Goal: Transaction & Acquisition: Purchase product/service

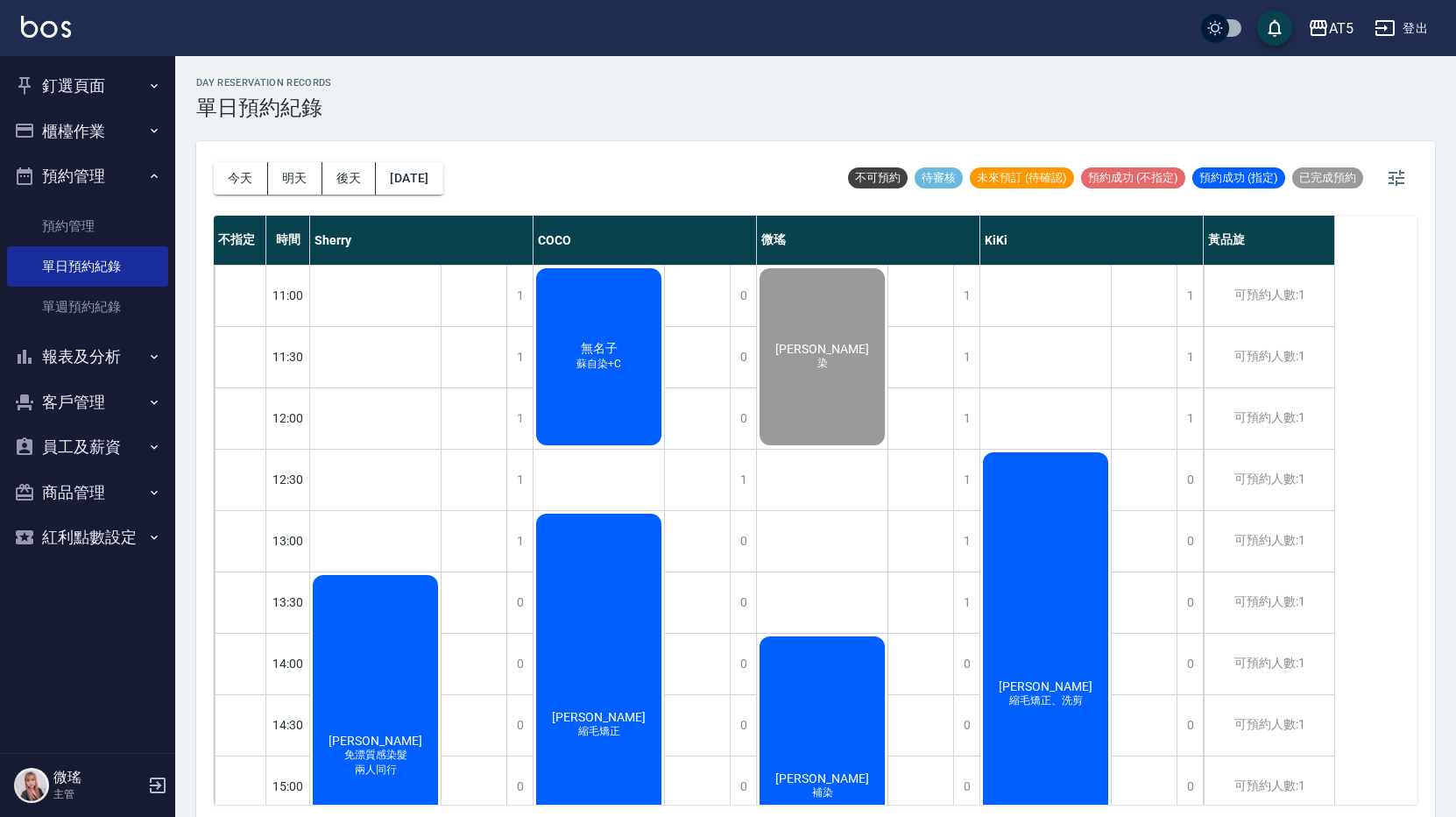
click at [97, 75] on button "釘選頁面" at bounding box center [87, 86] width 161 height 46
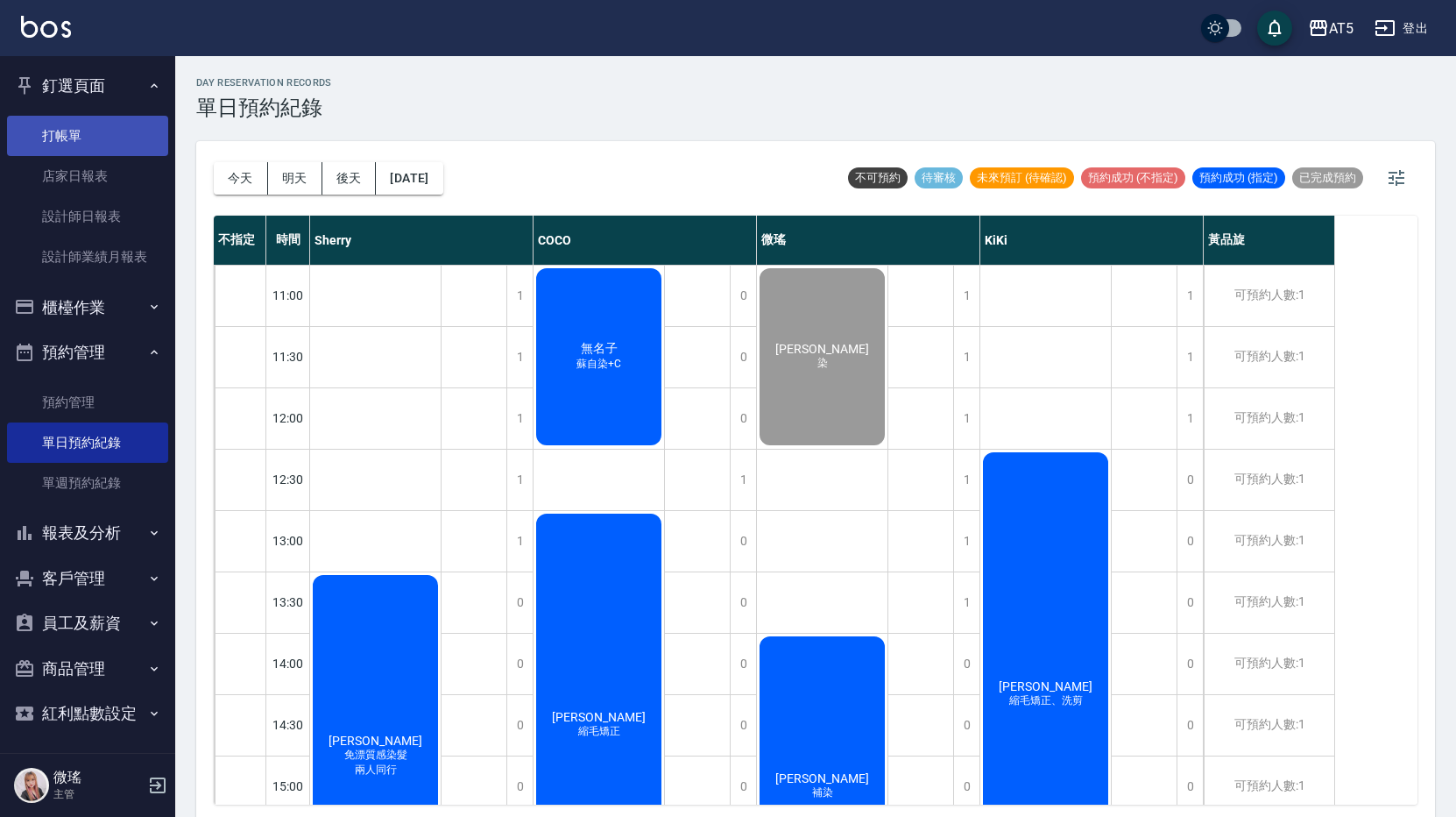
click at [86, 142] on link "打帳單" at bounding box center [87, 136] width 161 height 40
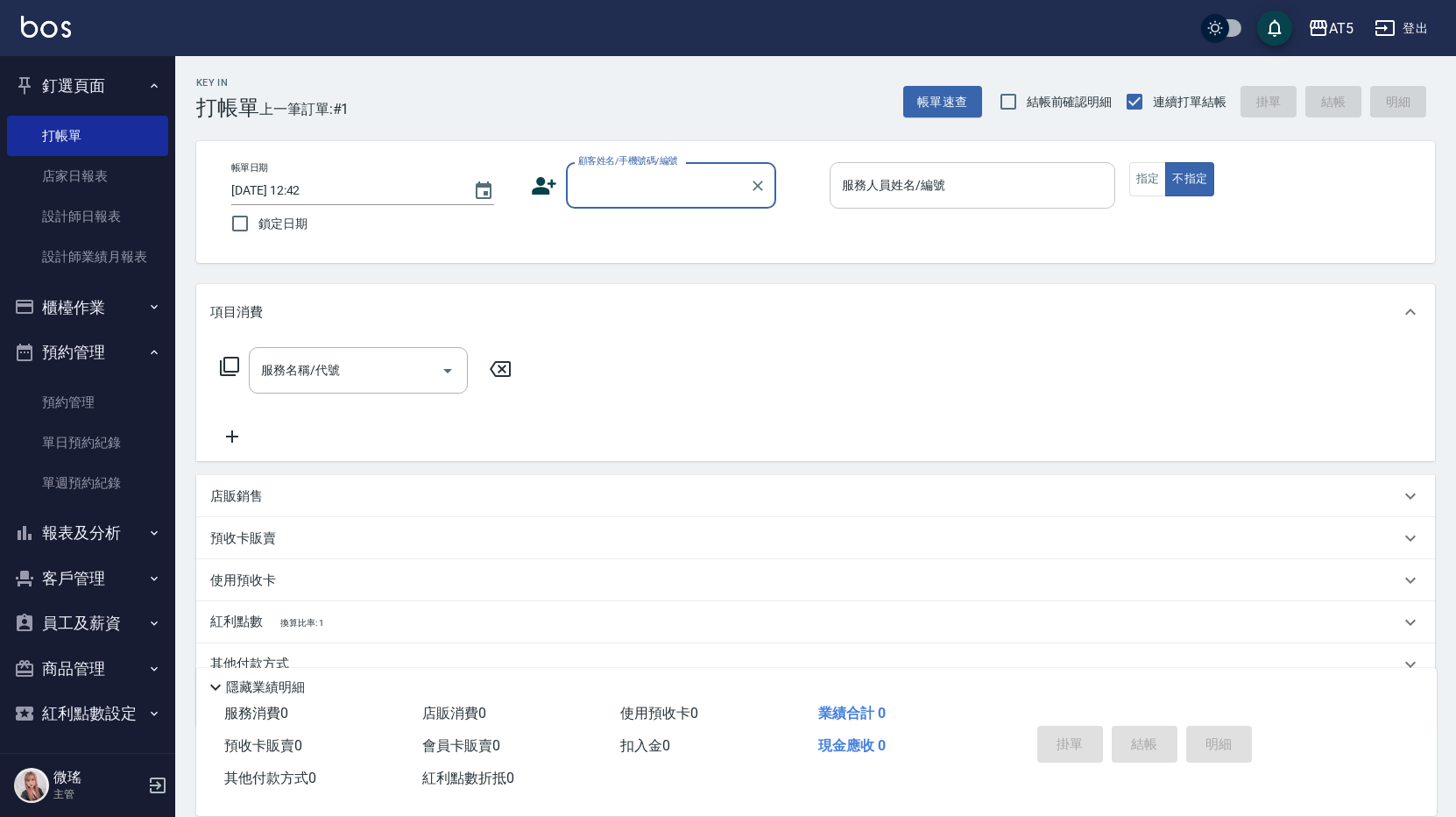
click at [953, 189] on input "服務人員姓名/編號" at bounding box center [972, 185] width 270 height 31
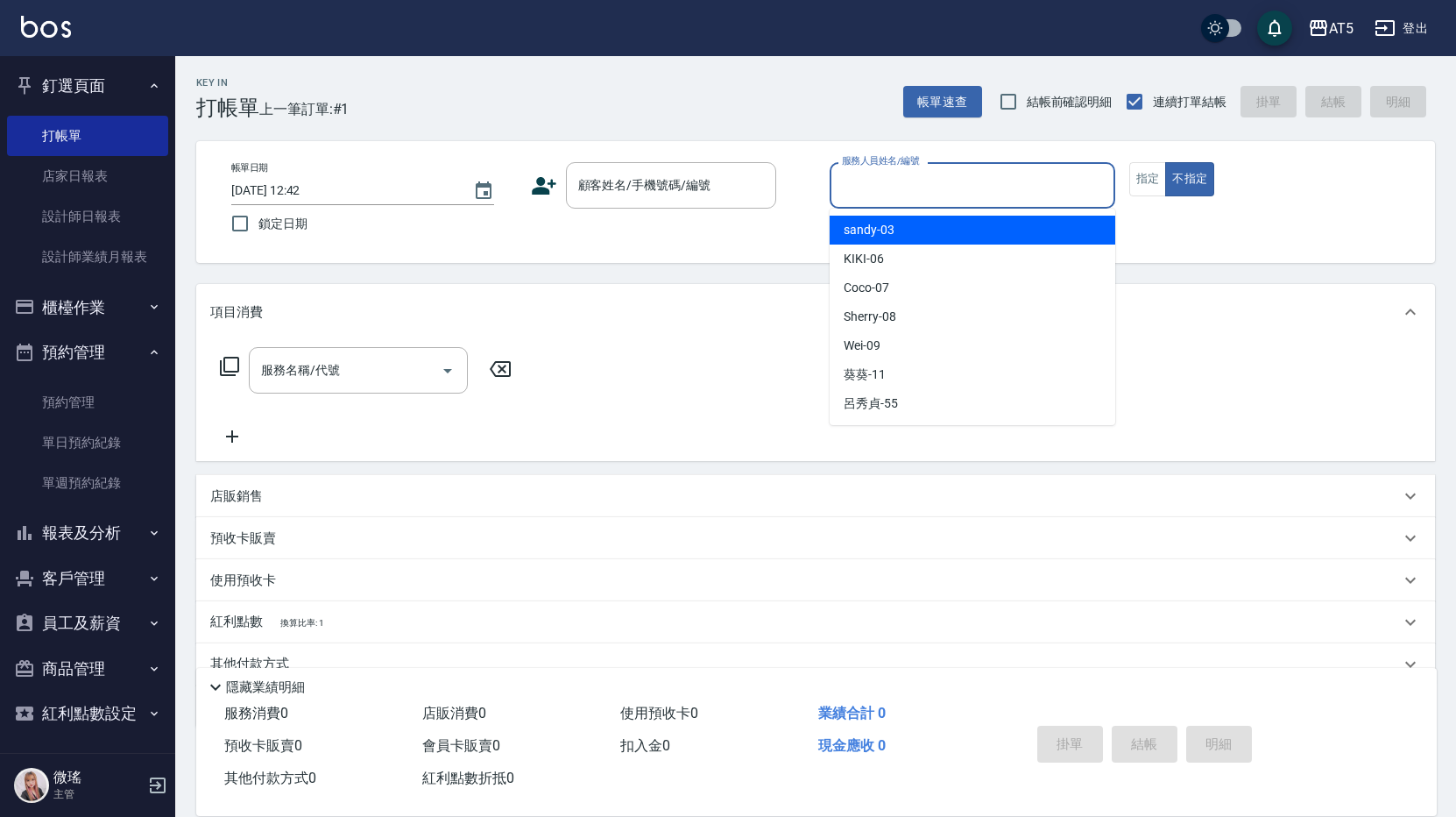
click at [901, 184] on input "服務人員姓名/編號" at bounding box center [972, 185] width 270 height 31
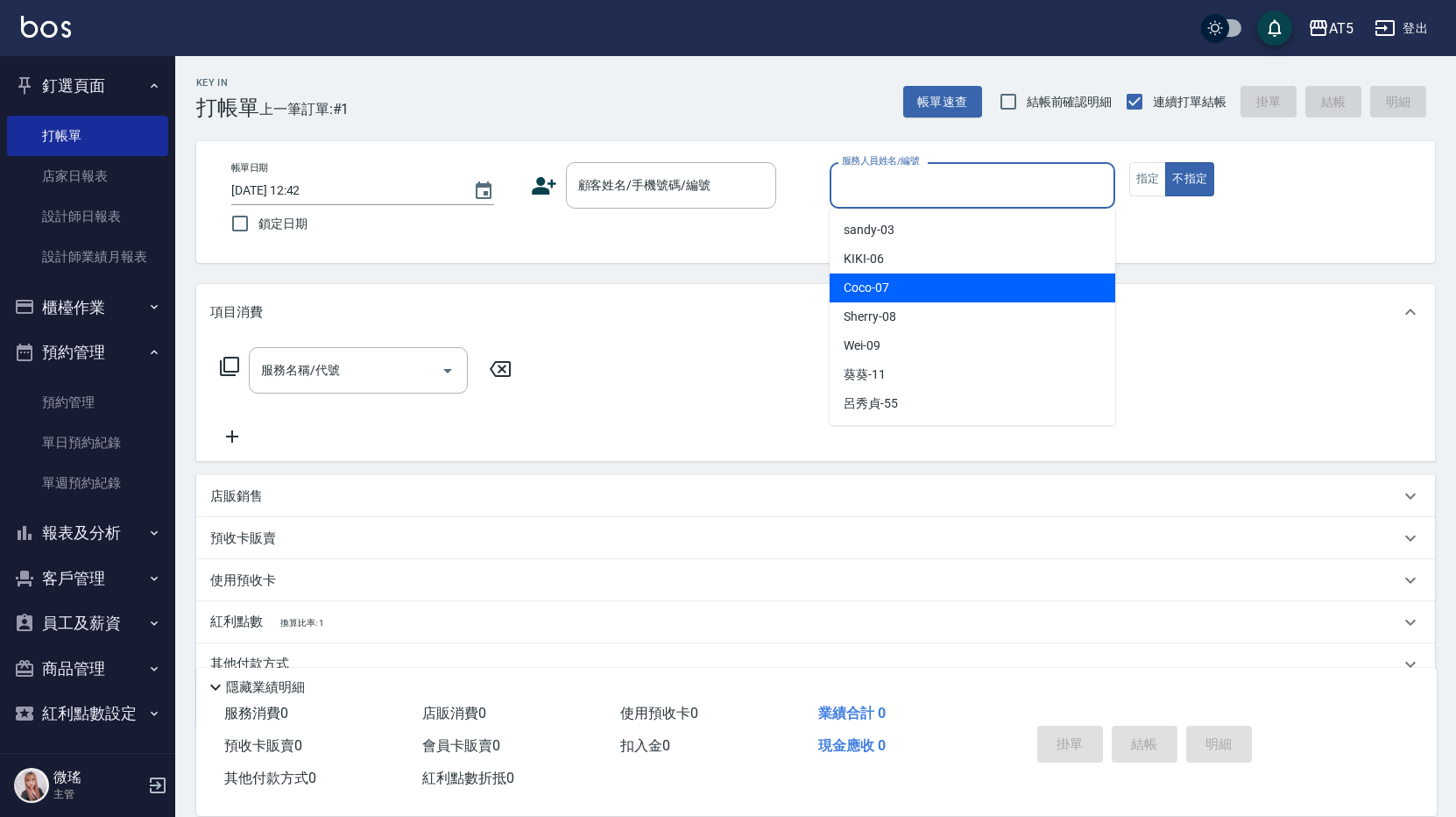
click at [926, 277] on div "Coco -07" at bounding box center [972, 288] width 285 height 29
type input "Coco-07"
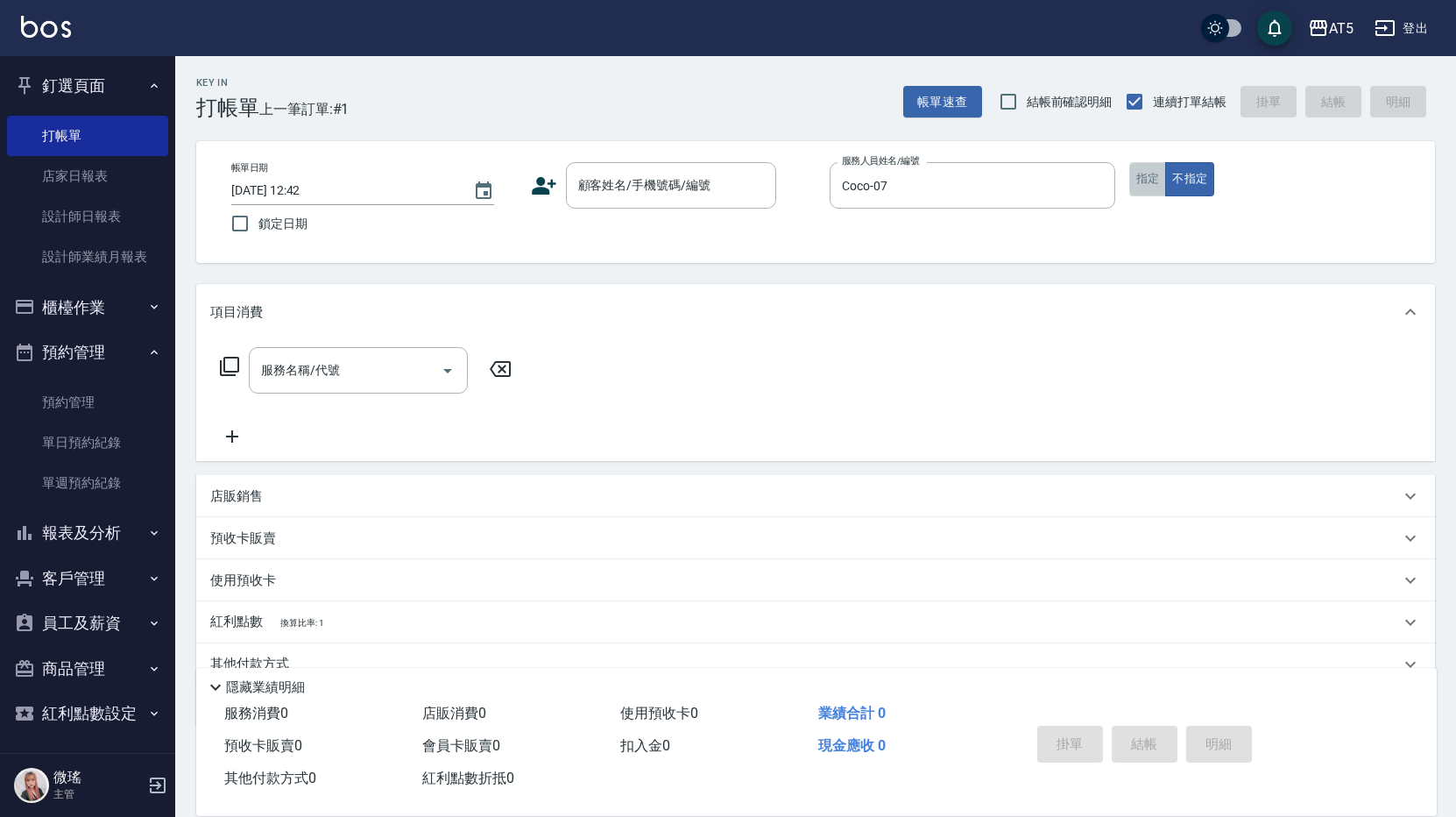
click at [1135, 191] on button "指定" at bounding box center [1148, 179] width 37 height 34
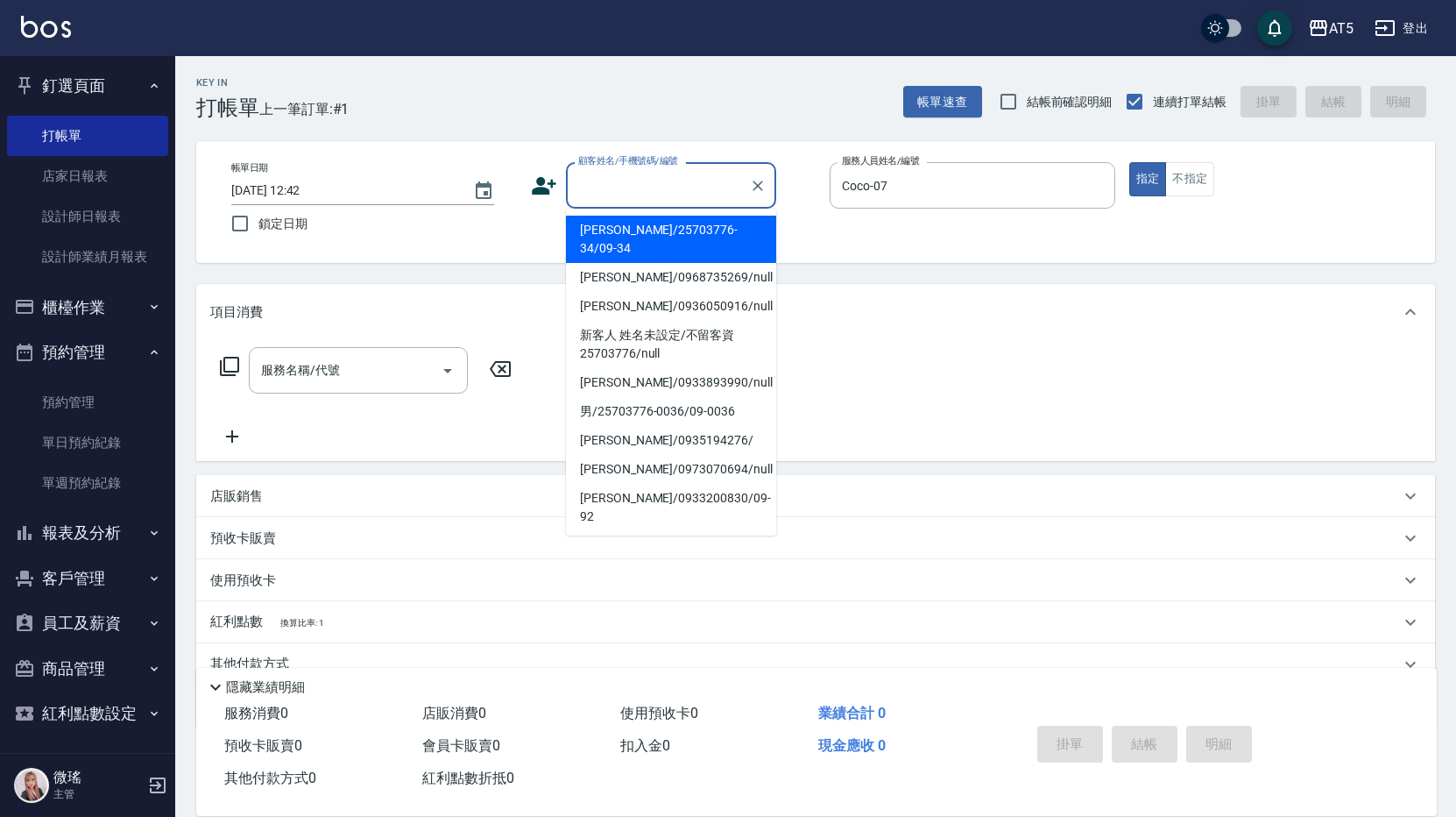
click at [686, 183] on input "顧客姓名/手機號碼/編號" at bounding box center [658, 185] width 168 height 31
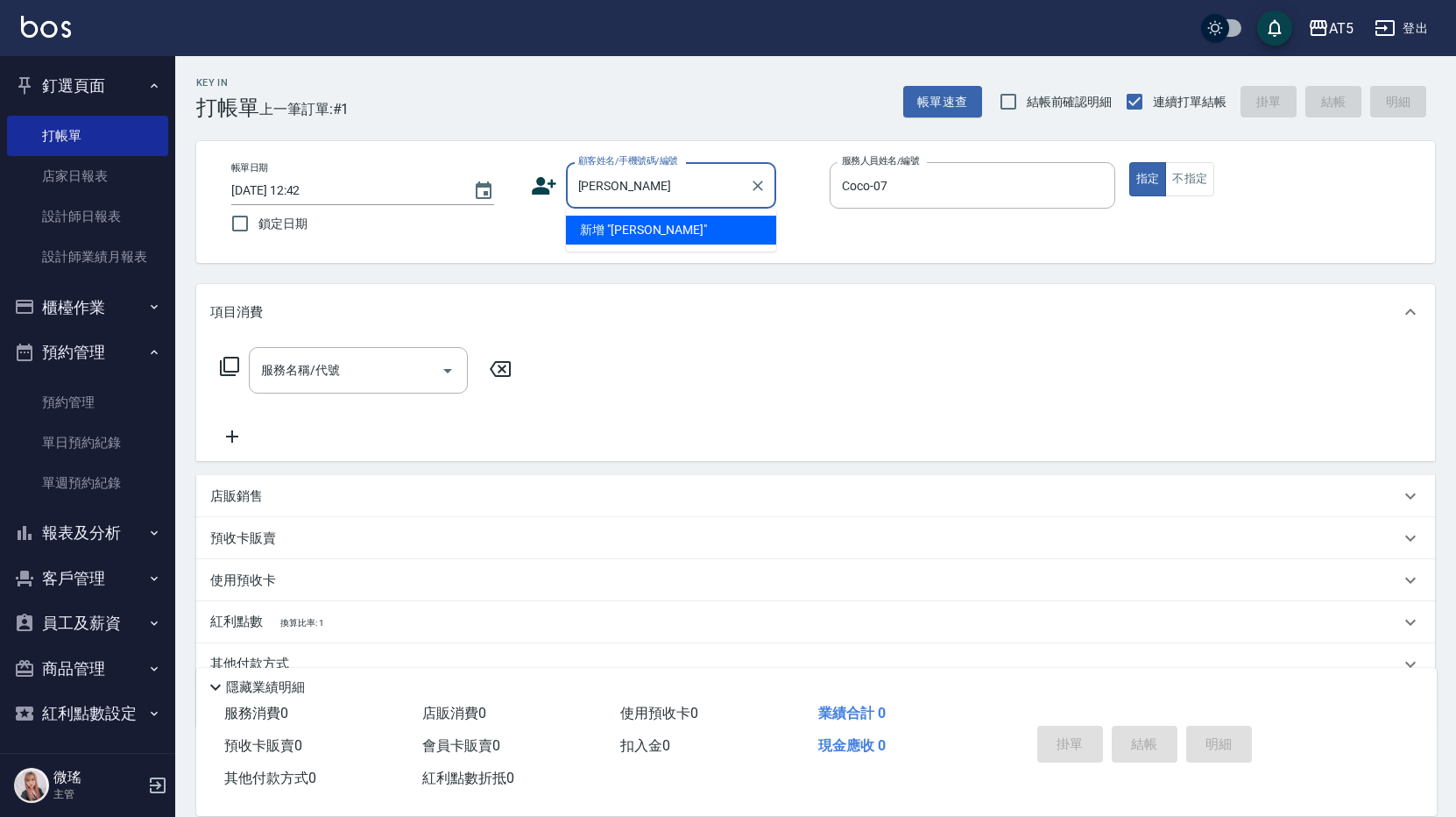
type input "蘇"
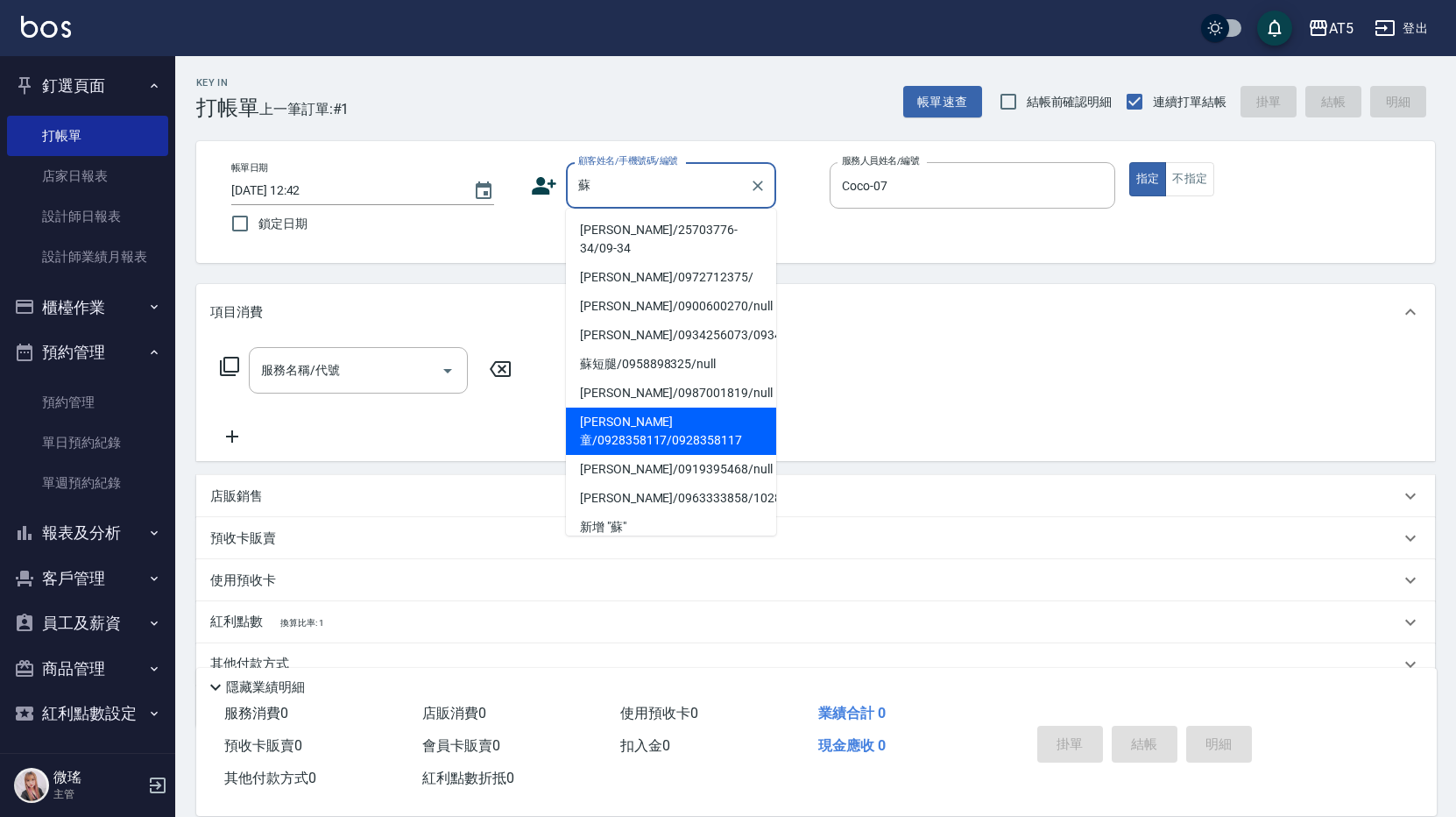
scroll to position [13, 0]
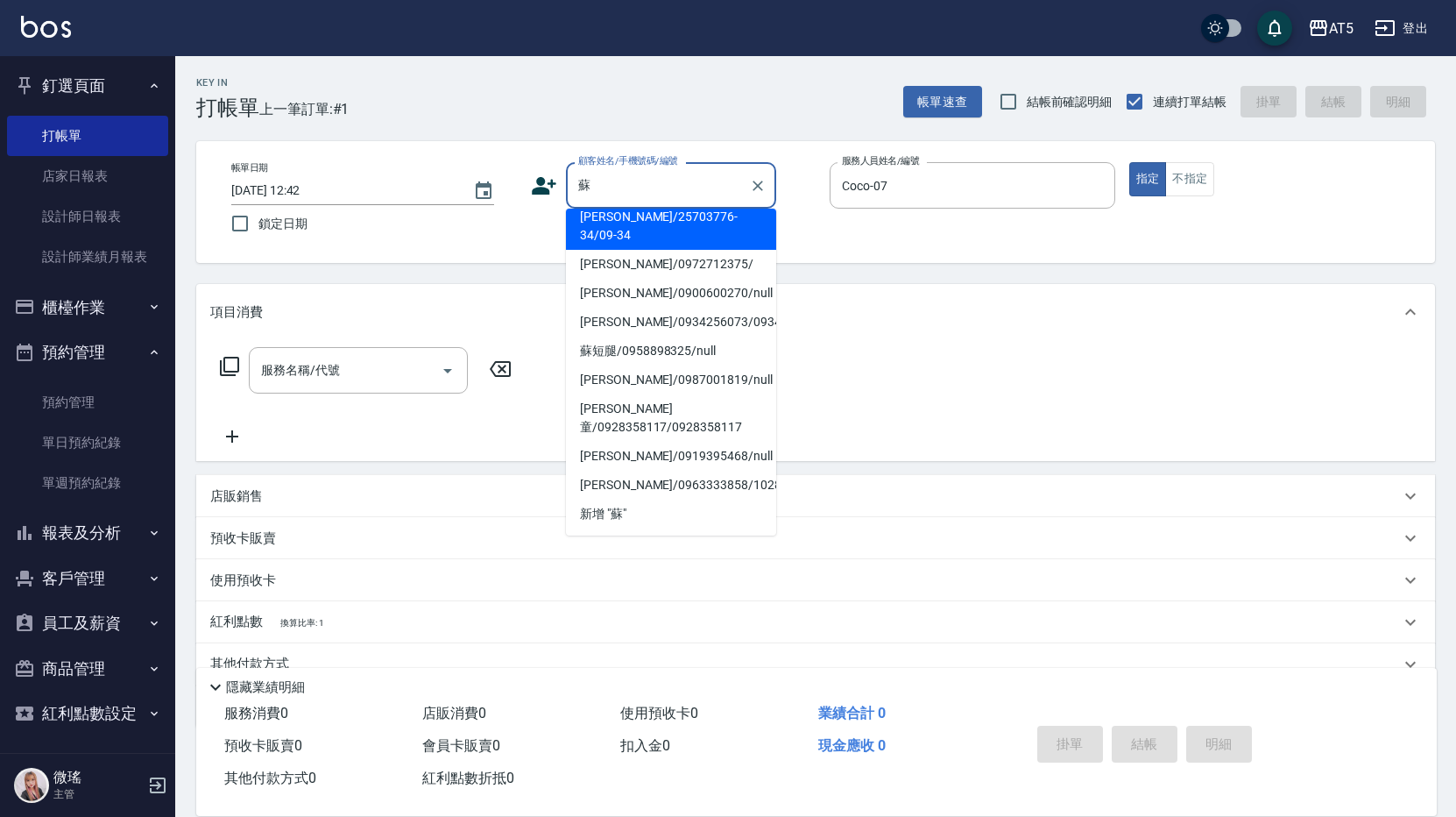
click at [672, 196] on input "蘇" at bounding box center [658, 185] width 168 height 31
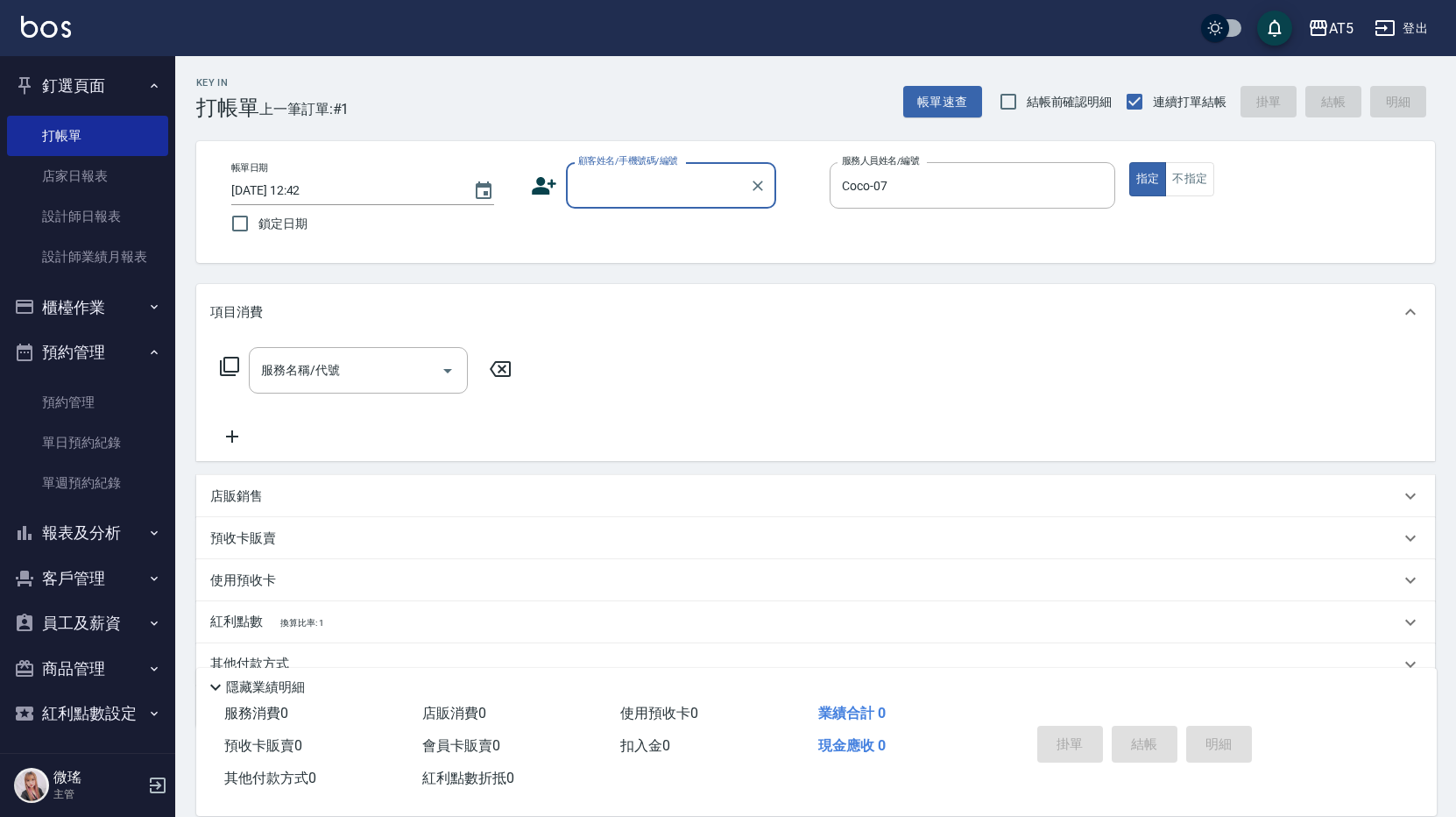
click at [661, 188] on input "顧客姓名/手機號碼/編號" at bounding box center [658, 185] width 168 height 31
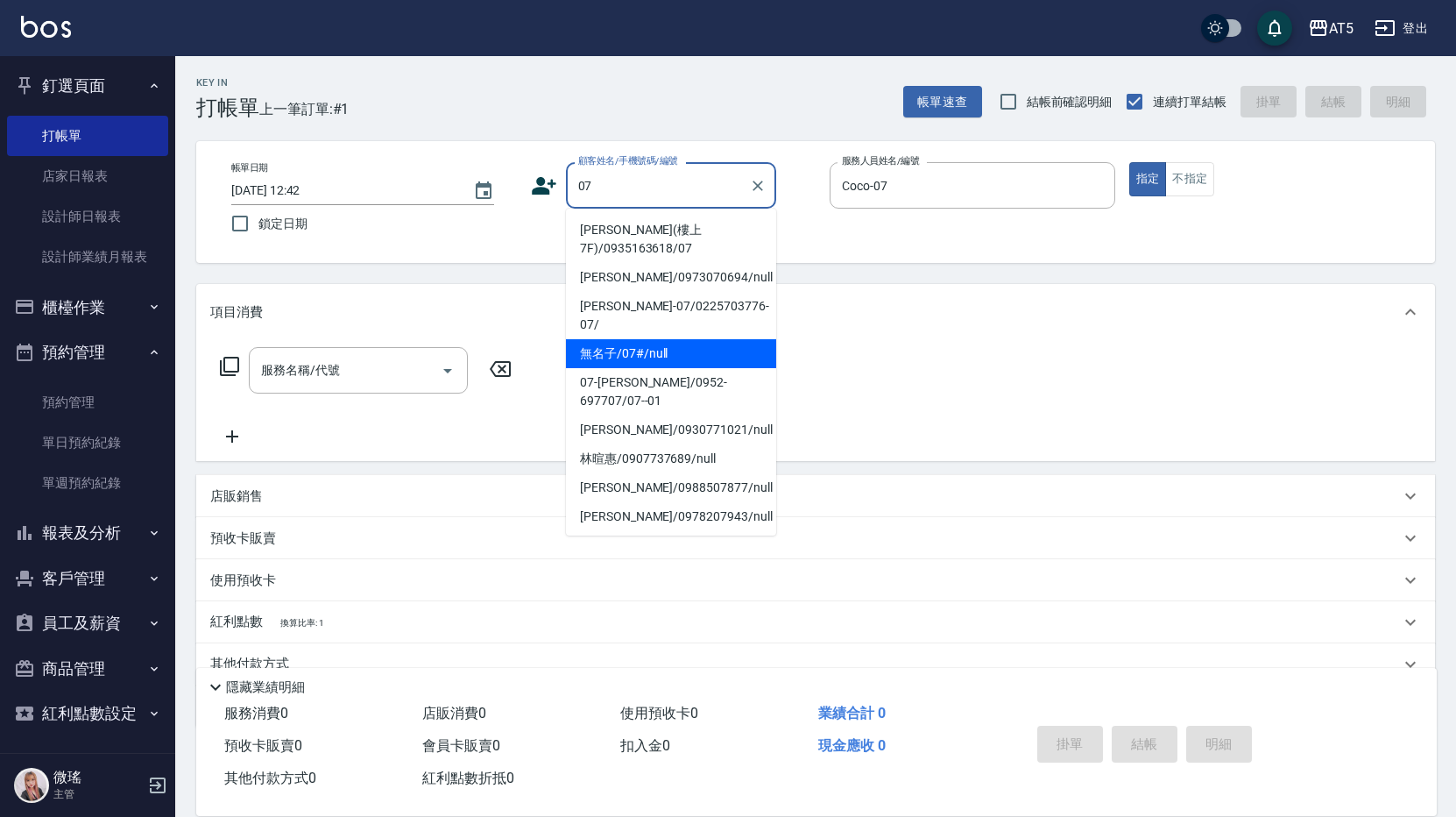
click at [627, 339] on li "無名子/07#/null" at bounding box center [671, 353] width 210 height 29
type input "無名子/07#/null"
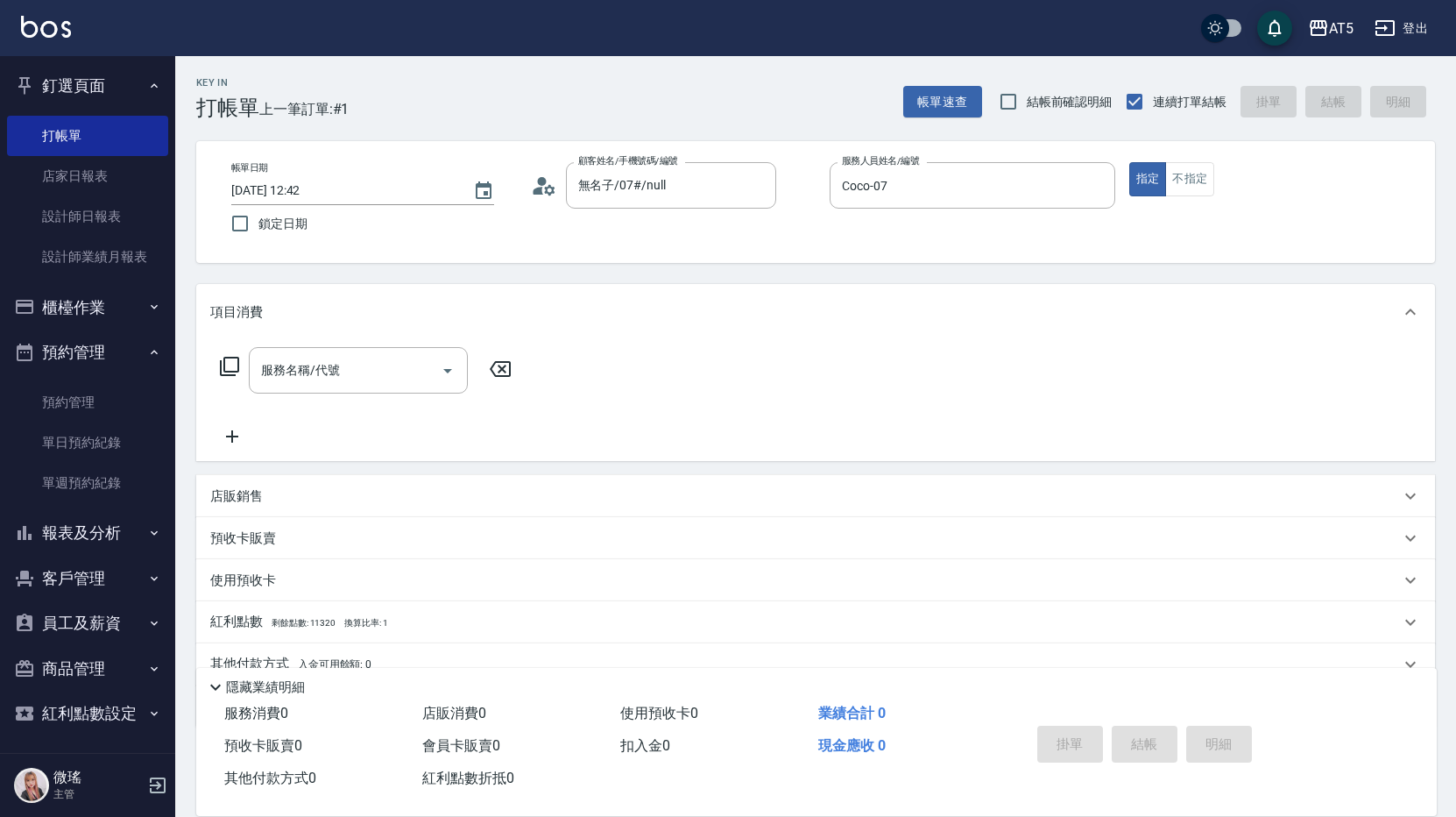
click at [223, 371] on icon at bounding box center [230, 367] width 21 height 21
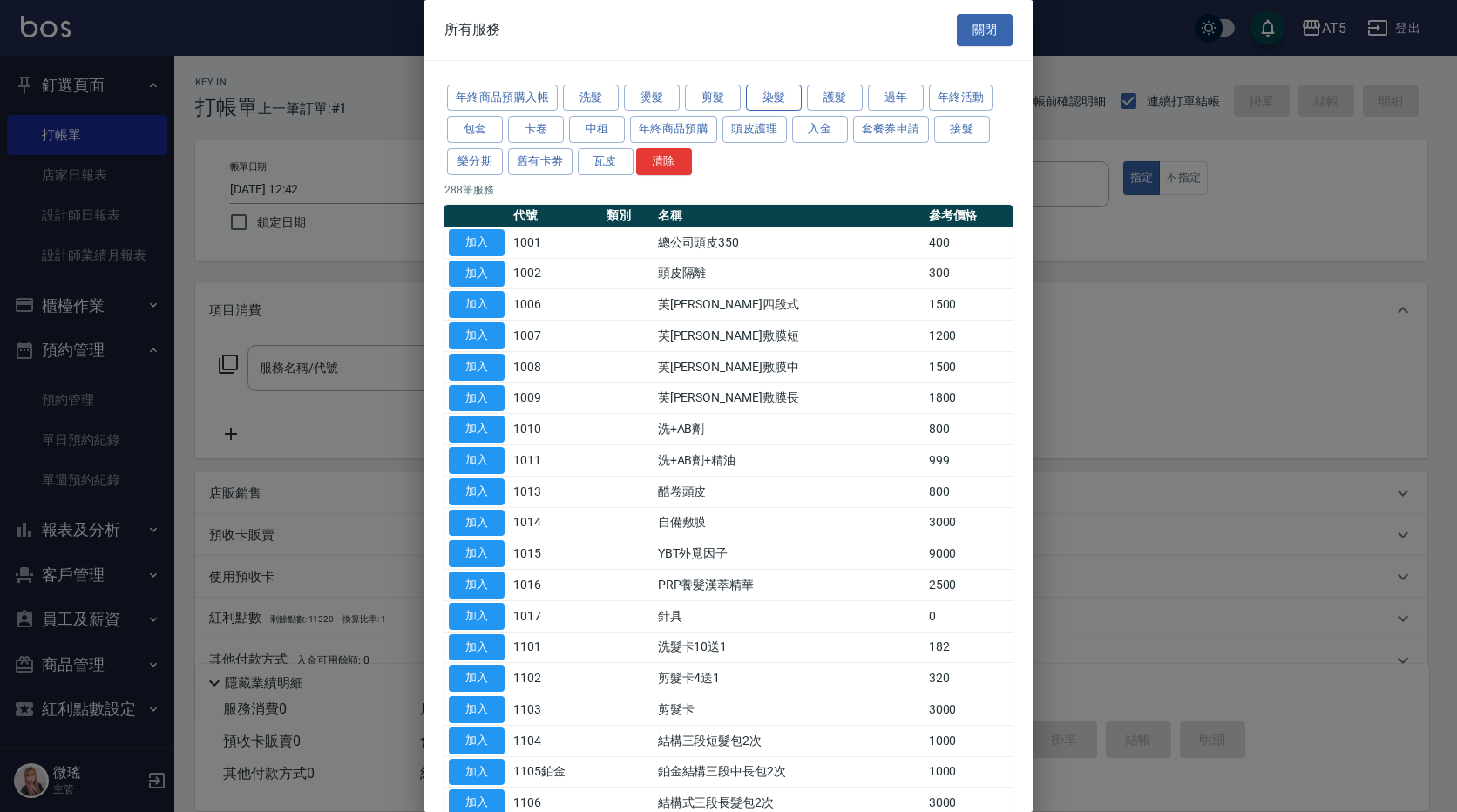
click at [785, 103] on button "染髮" at bounding box center [773, 98] width 56 height 27
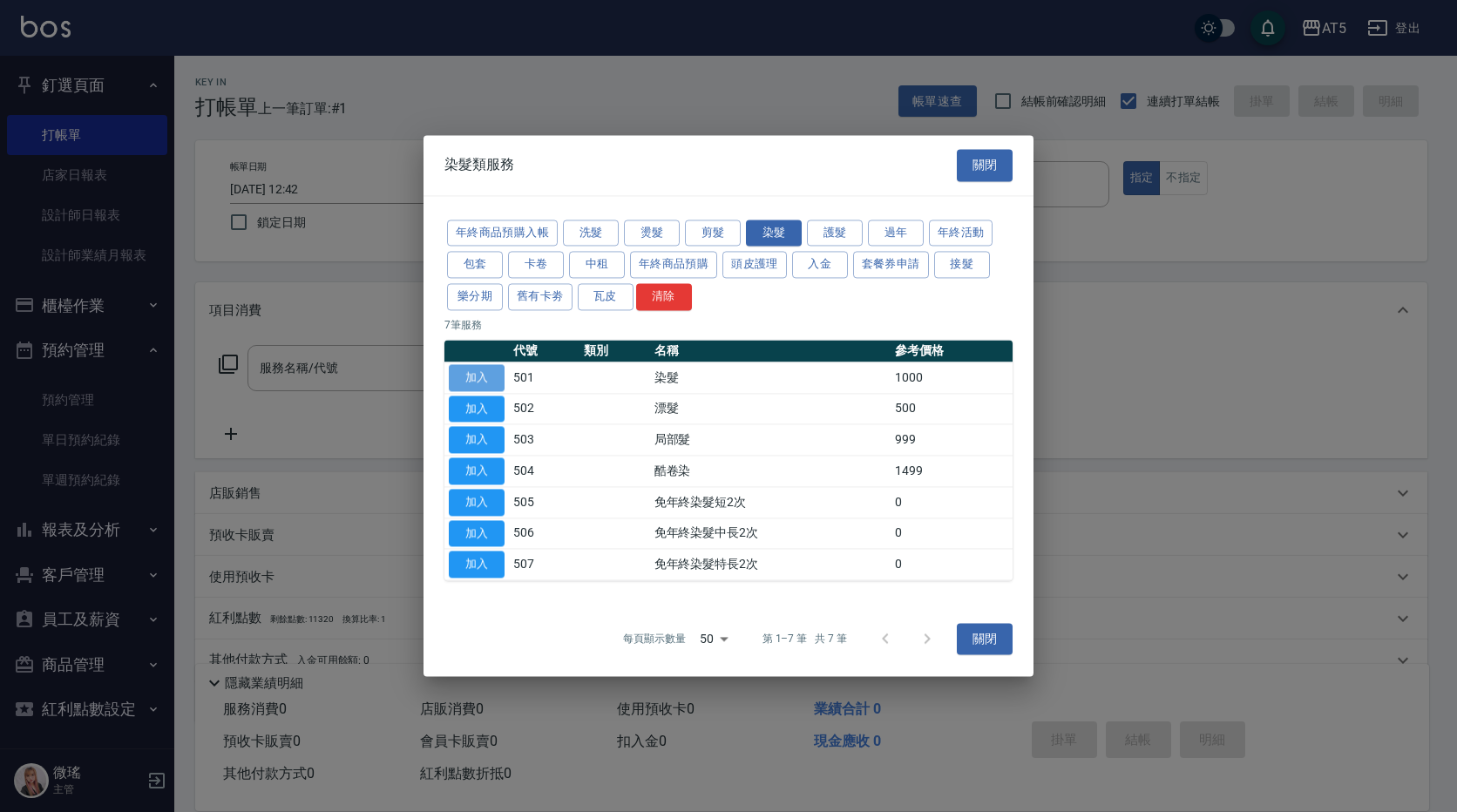
click at [473, 364] on button "加入" at bounding box center [476, 378] width 56 height 27
type input "染髮(501)"
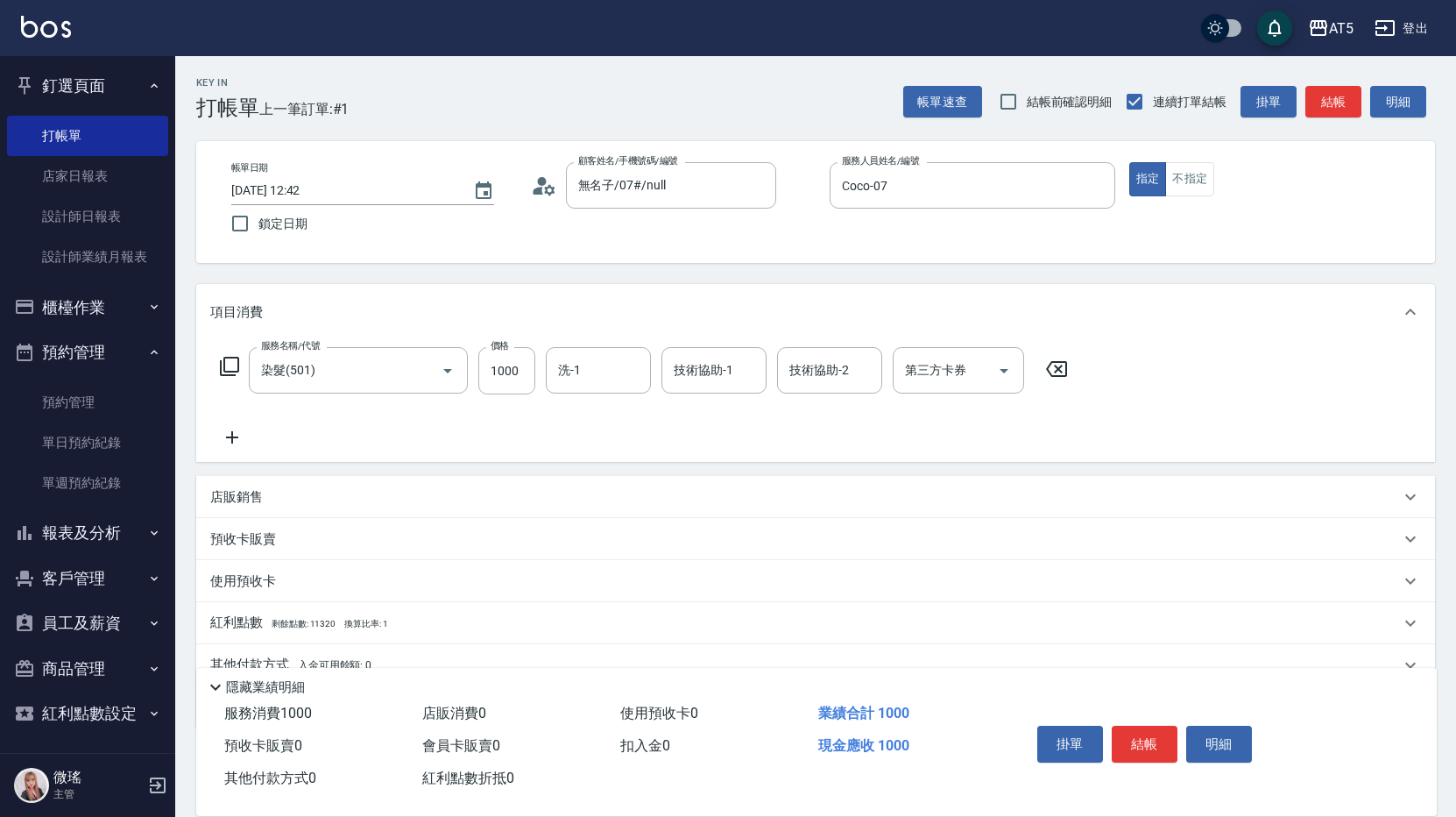
click at [240, 363] on div "服務名稱/代號 染髮(501) 服務名稱/代號 價格 1000 價格 洗-1 洗-1 技術協助-1 技術協助-1 技術協助-2 技術協助-2 第三方卡券 第三…" at bounding box center [644, 371] width 868 height 48
click at [234, 367] on icon at bounding box center [230, 367] width 21 height 21
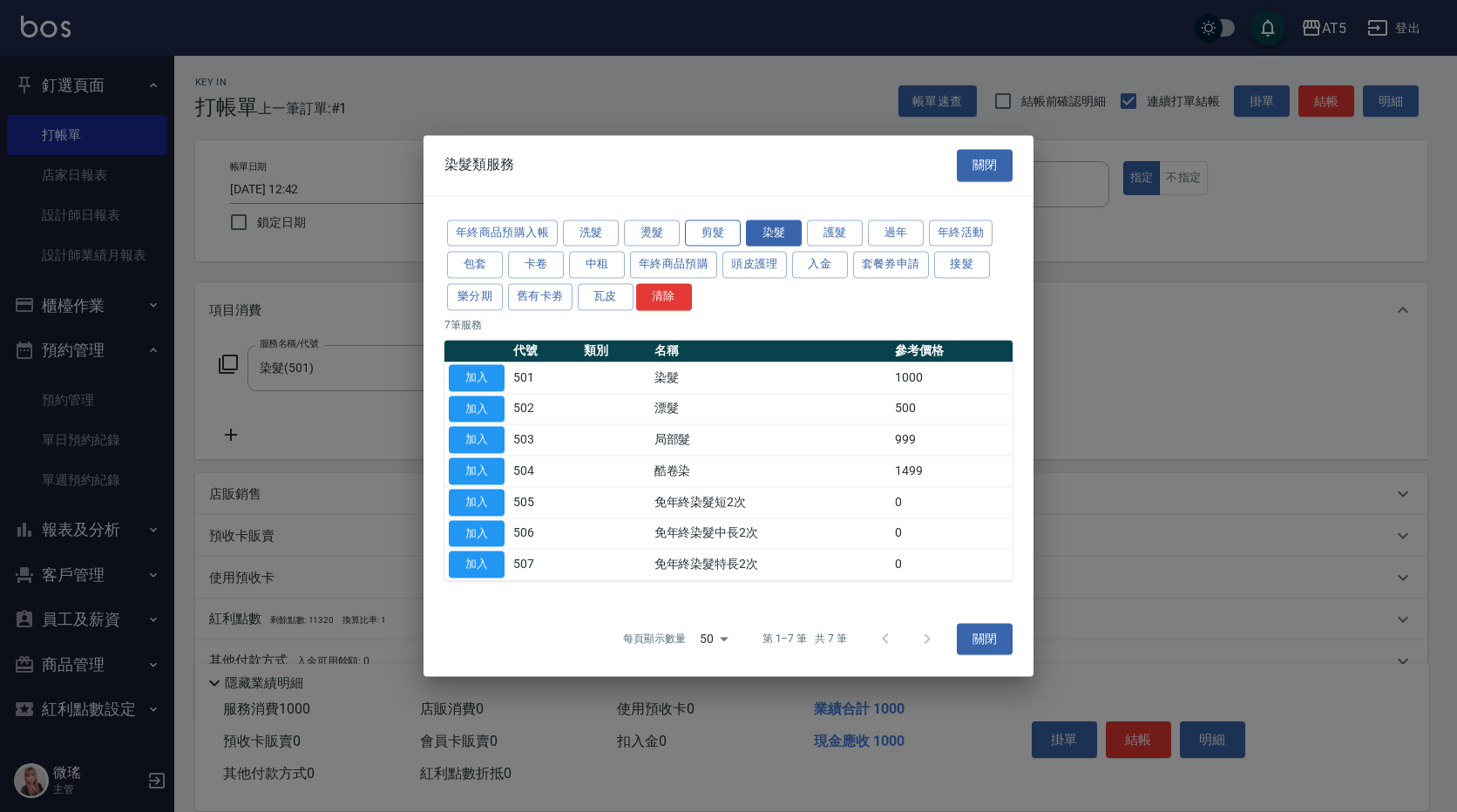
click at [710, 240] on button "剪髮" at bounding box center [712, 232] width 56 height 27
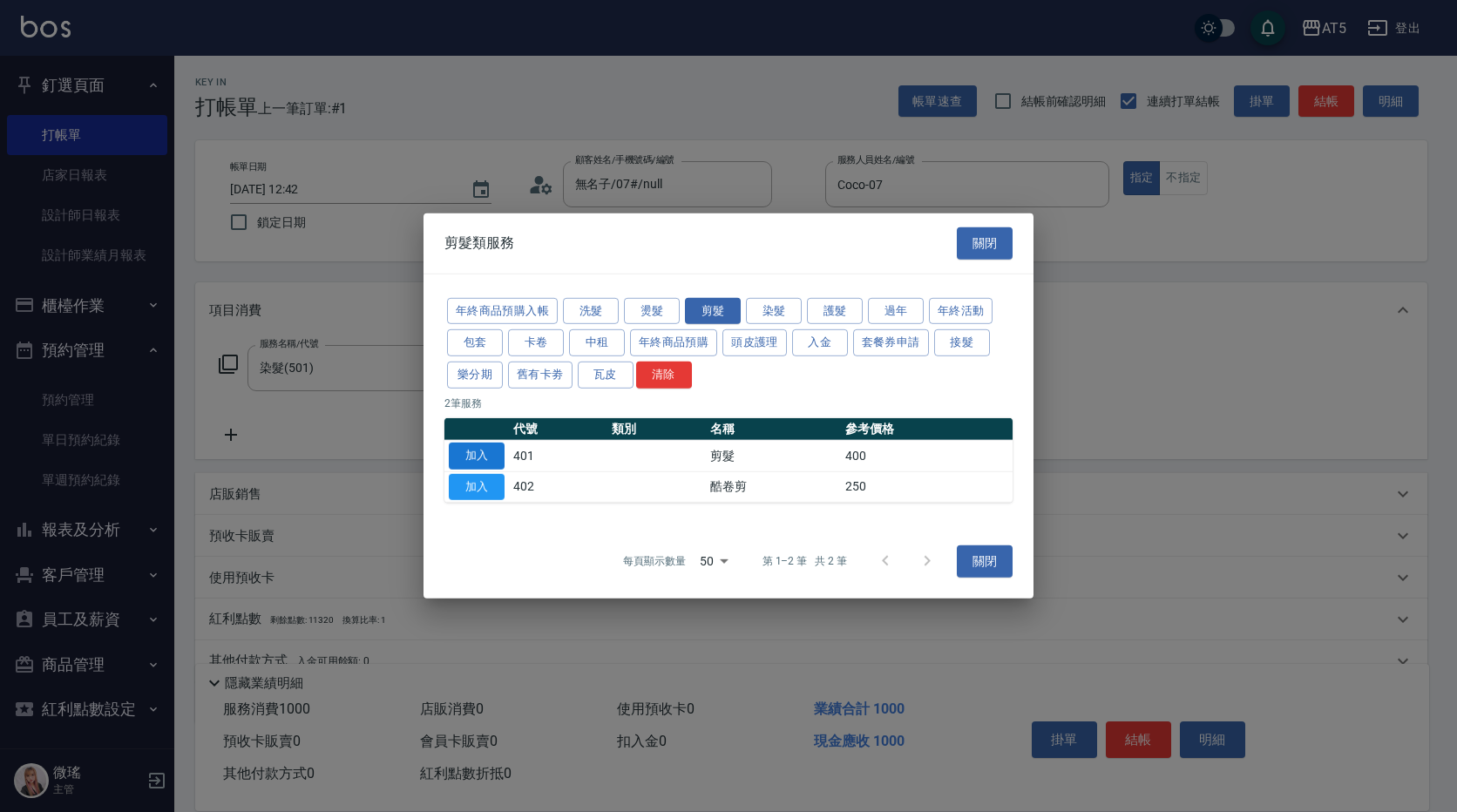
click at [486, 452] on button "加入" at bounding box center [476, 456] width 56 height 27
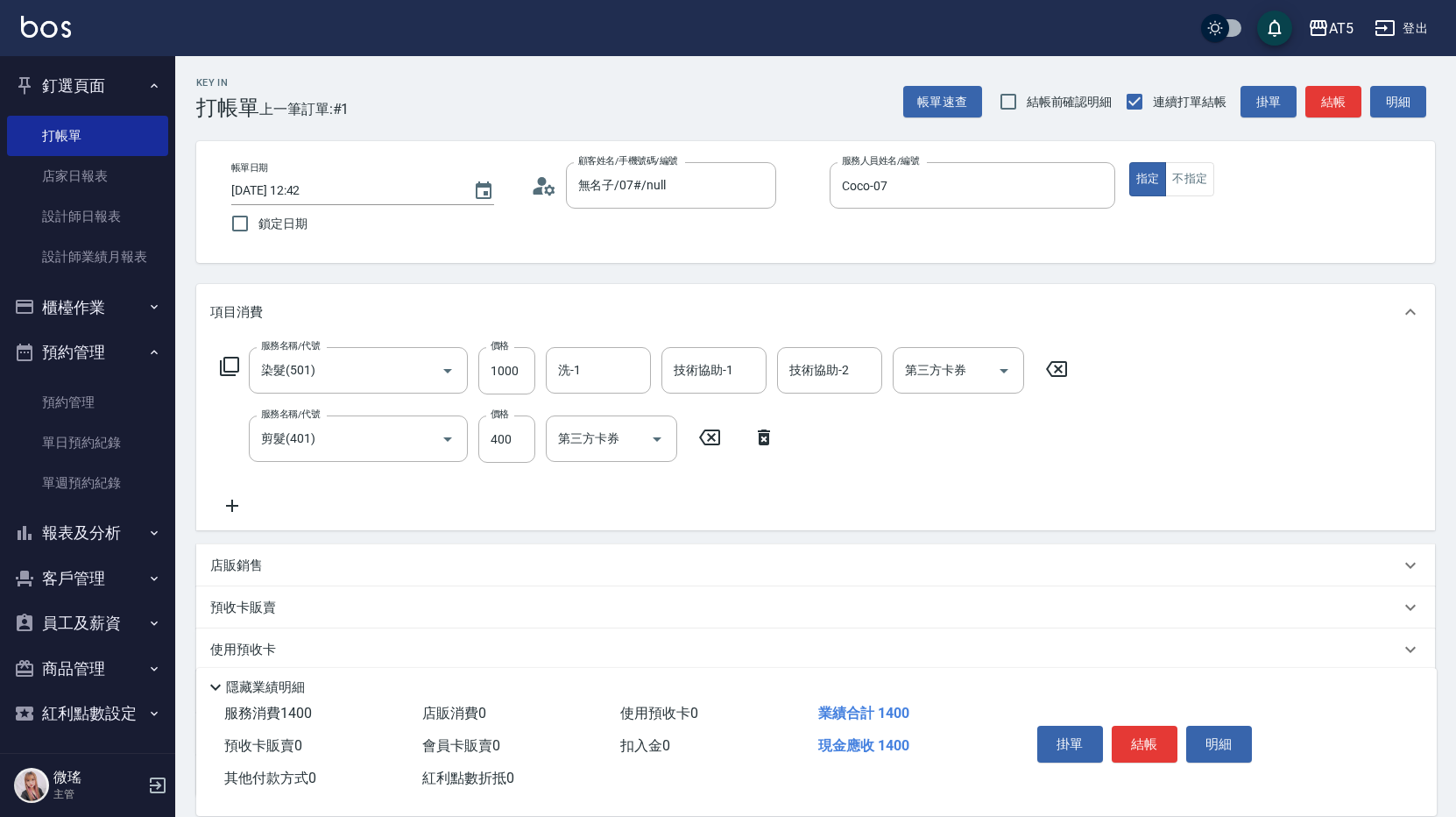
click at [489, 465] on div "服務名稱/代號 染髮(501) 服務名稱/代號 價格 1000 價格 洗-1 洗-1 技術協助-1 技術協助-1 技術協助-2 技術協助-2 第三方卡券 第三…" at bounding box center [644, 431] width 868 height 169
click at [497, 452] on input "400" at bounding box center [507, 439] width 57 height 48
type input "100"
type input "500"
type input "150"
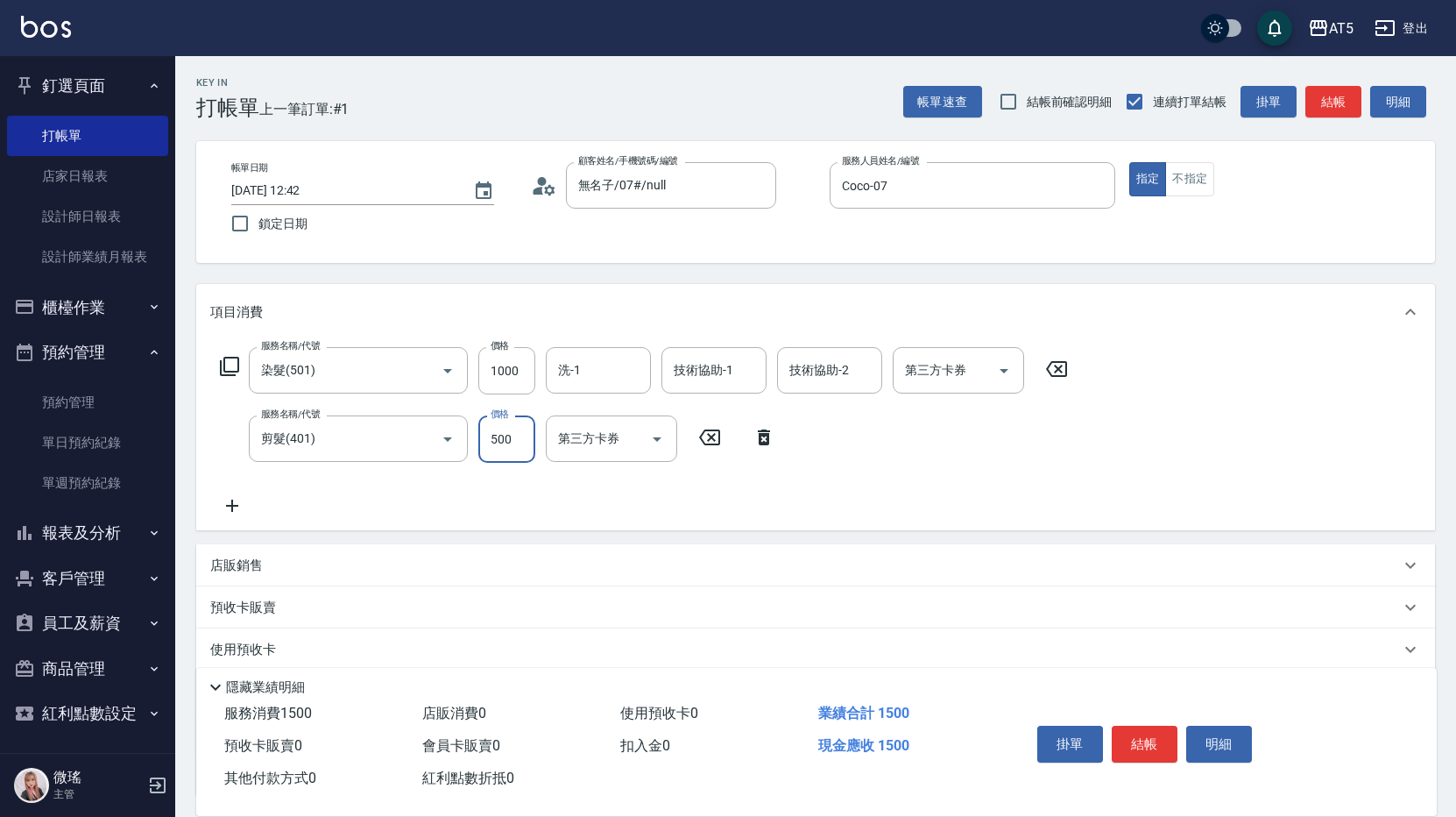
type input "500"
click at [814, 460] on div "服務名稱/代號 染髮(501) 服務名稱/代號 價格 1000 價格 洗-1 洗-1 技術協助-1 技術協助-1 技術協助-2 技術協助-2 第三方卡券 第三…" at bounding box center [644, 431] width 868 height 169
click at [1133, 743] on button "結帳" at bounding box center [1144, 744] width 66 height 37
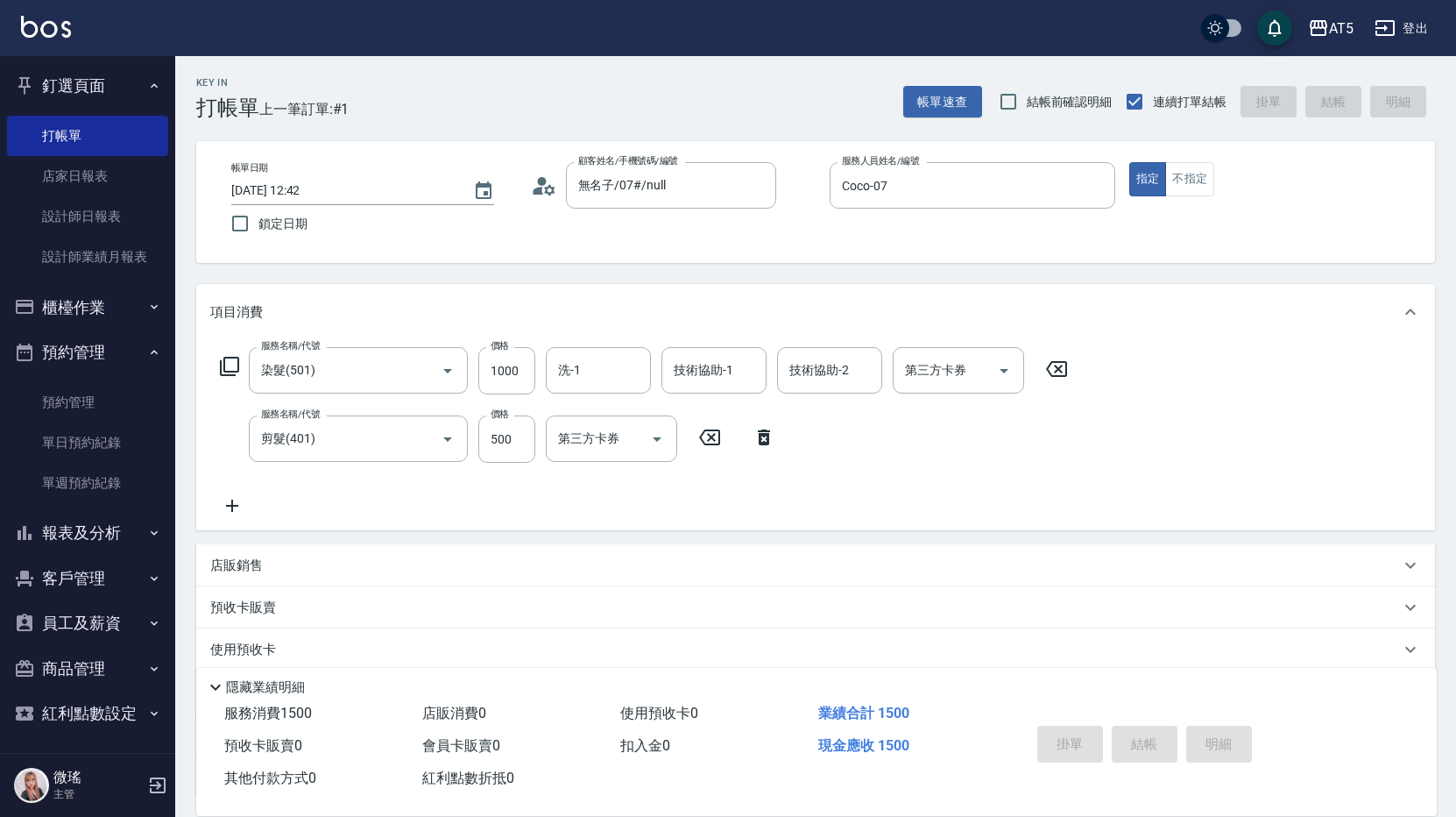
type input "[DATE] 12:43"
type input "0"
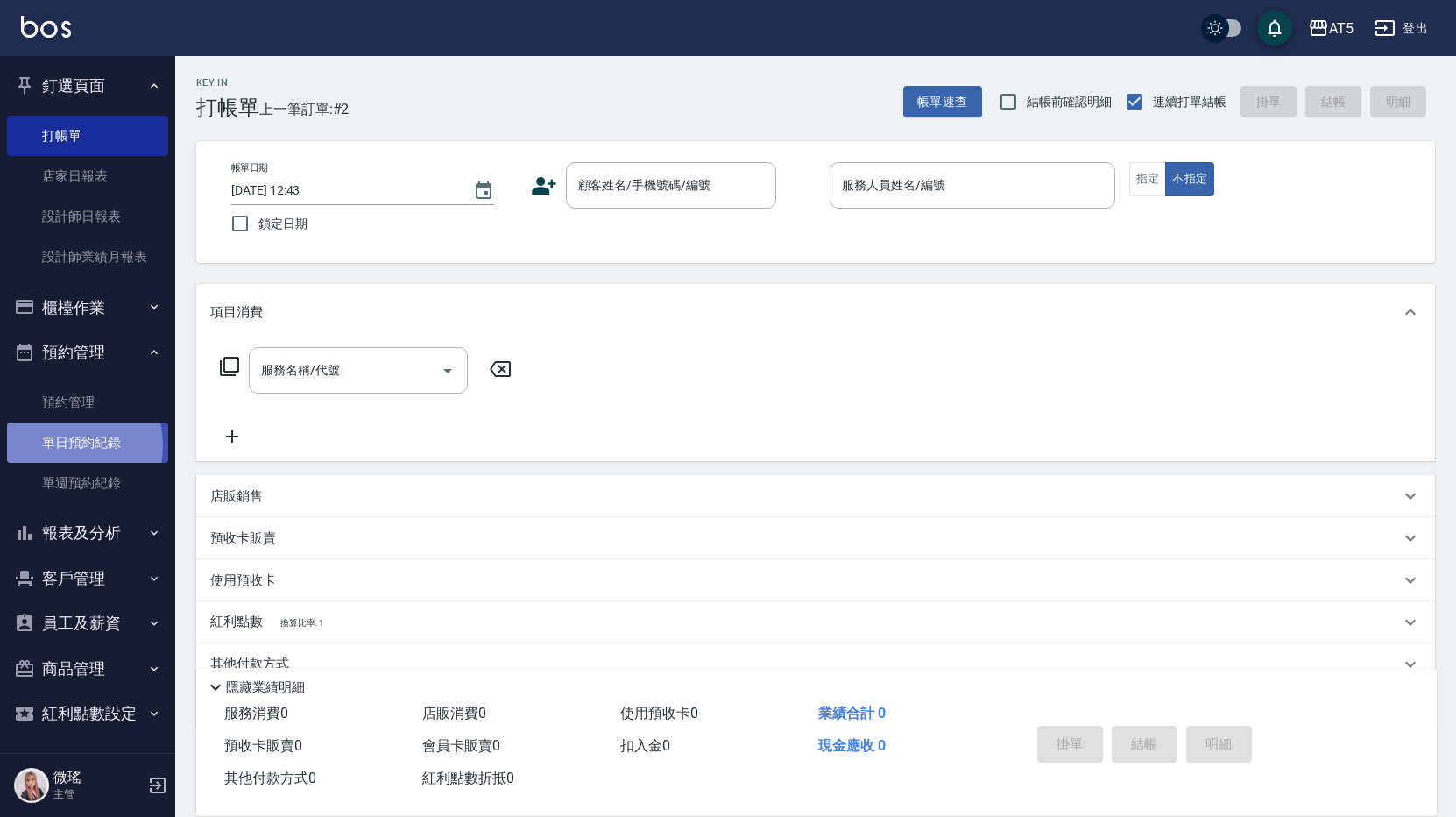
click at [61, 448] on link "單日預約紀錄" at bounding box center [87, 443] width 161 height 40
